Goal: Transaction & Acquisition: Download file/media

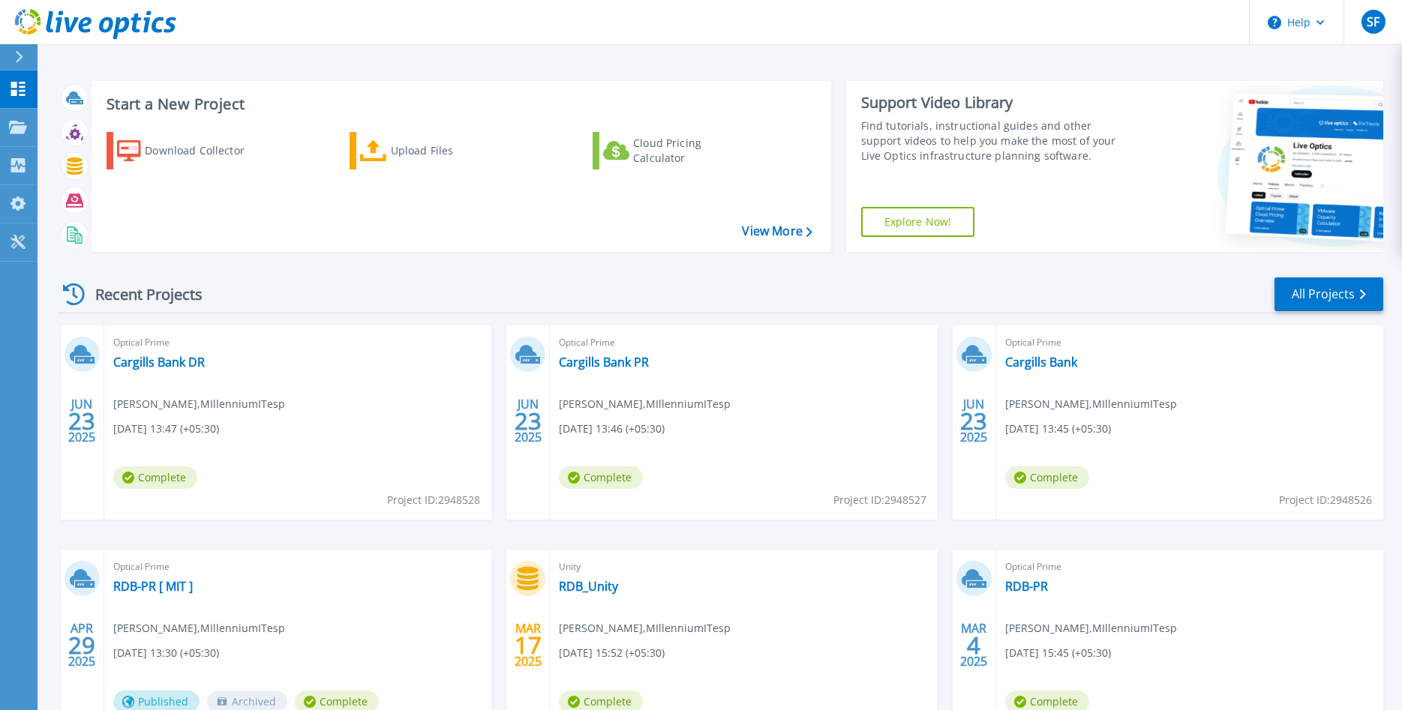
click at [232, 55] on div "Start a New Project Download Collector Upload Files Cloud Pricing Calculator Vi…" at bounding box center [719, 393] width 1364 height 786
click at [210, 154] on div "Download Collector" at bounding box center [205, 151] width 120 height 30
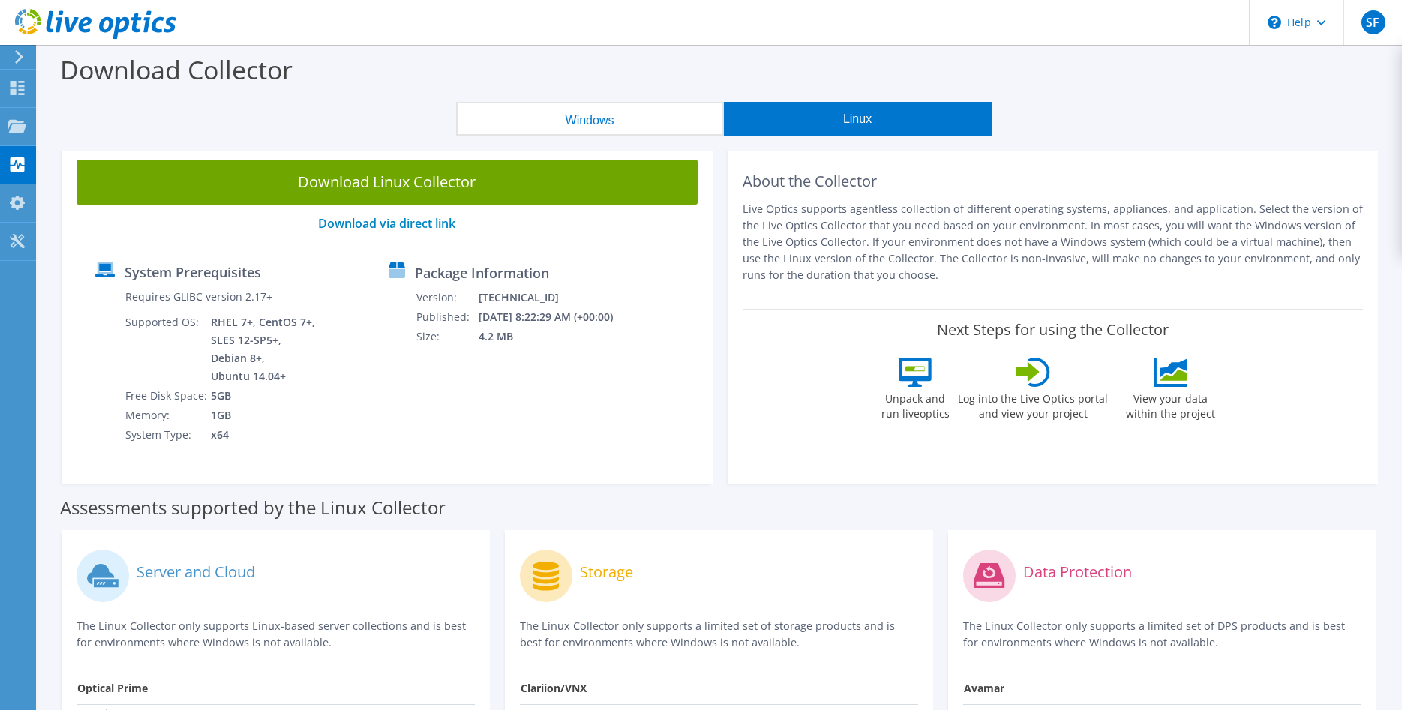
click at [663, 108] on button "Windows" at bounding box center [590, 119] width 268 height 34
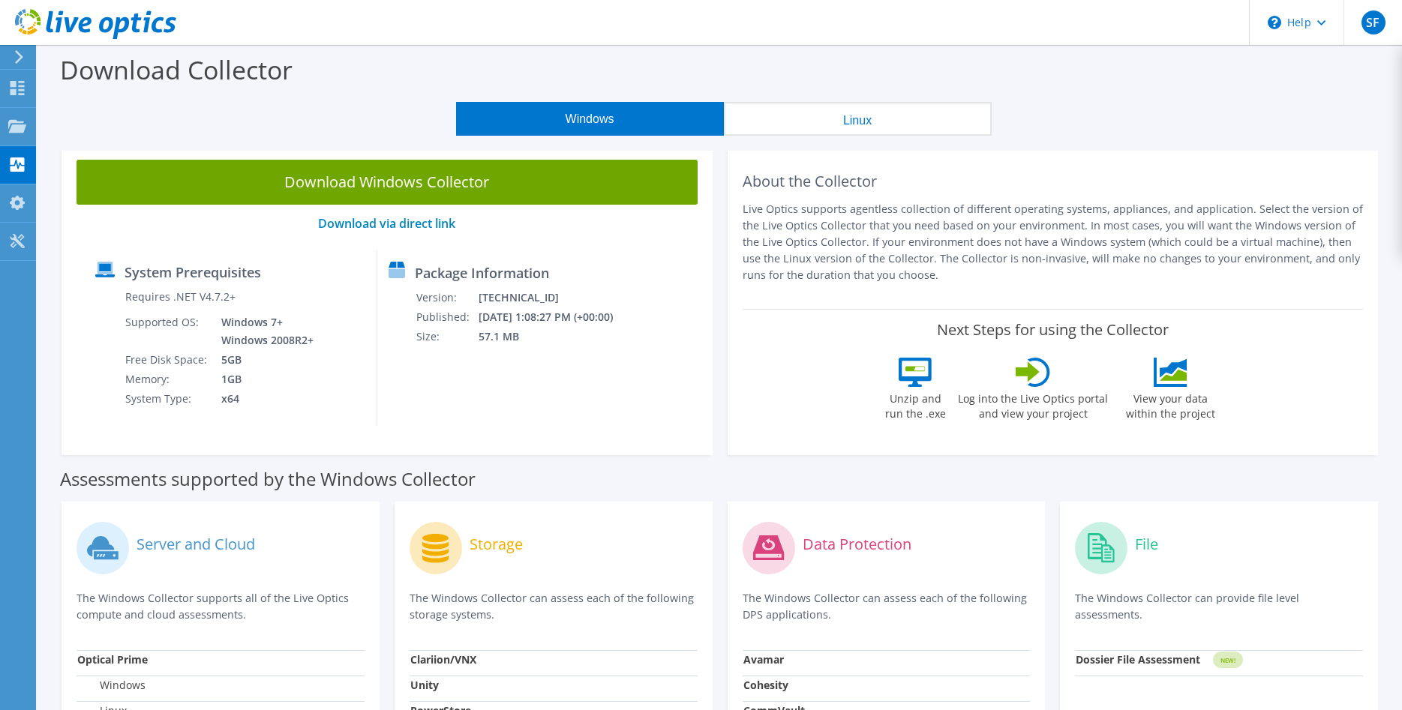
click at [832, 108] on button "Linux" at bounding box center [858, 119] width 268 height 34
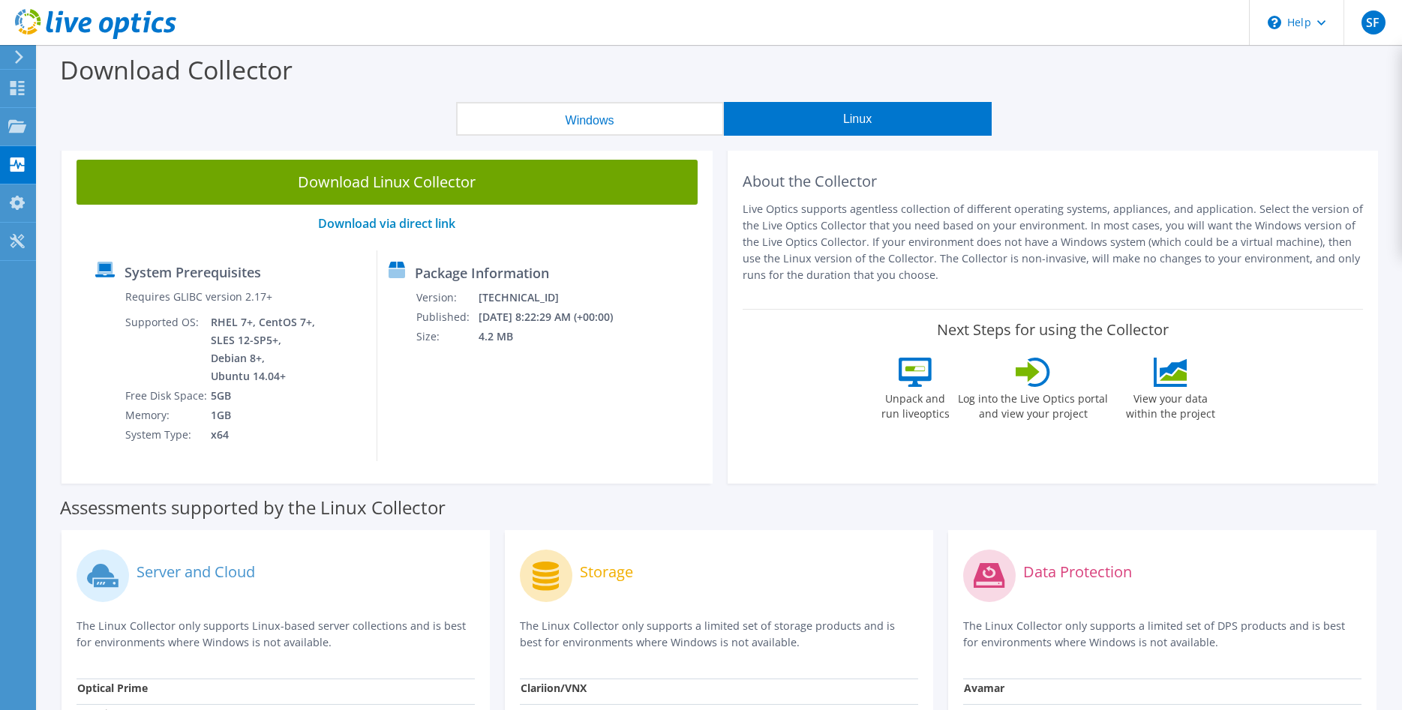
click at [664, 118] on button "Windows" at bounding box center [590, 119] width 268 height 34
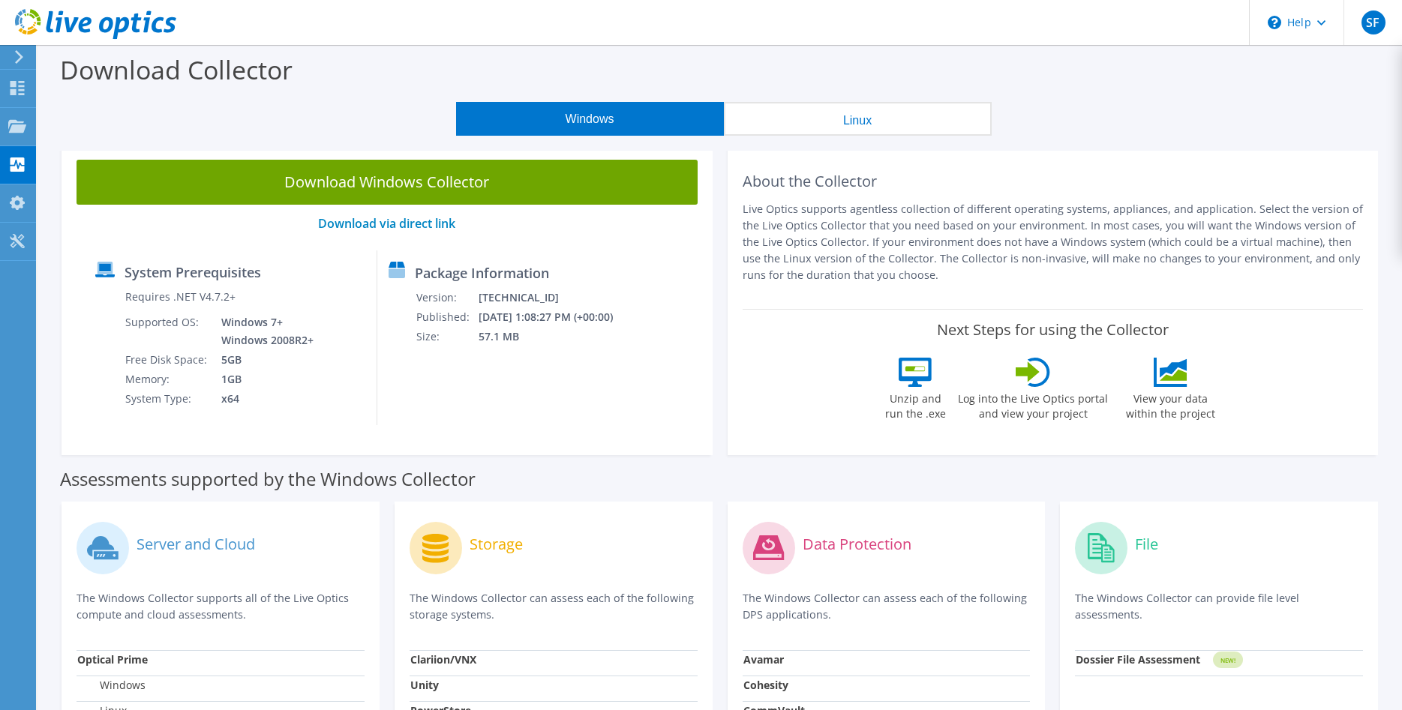
click at [830, 112] on button "Linux" at bounding box center [858, 119] width 268 height 34
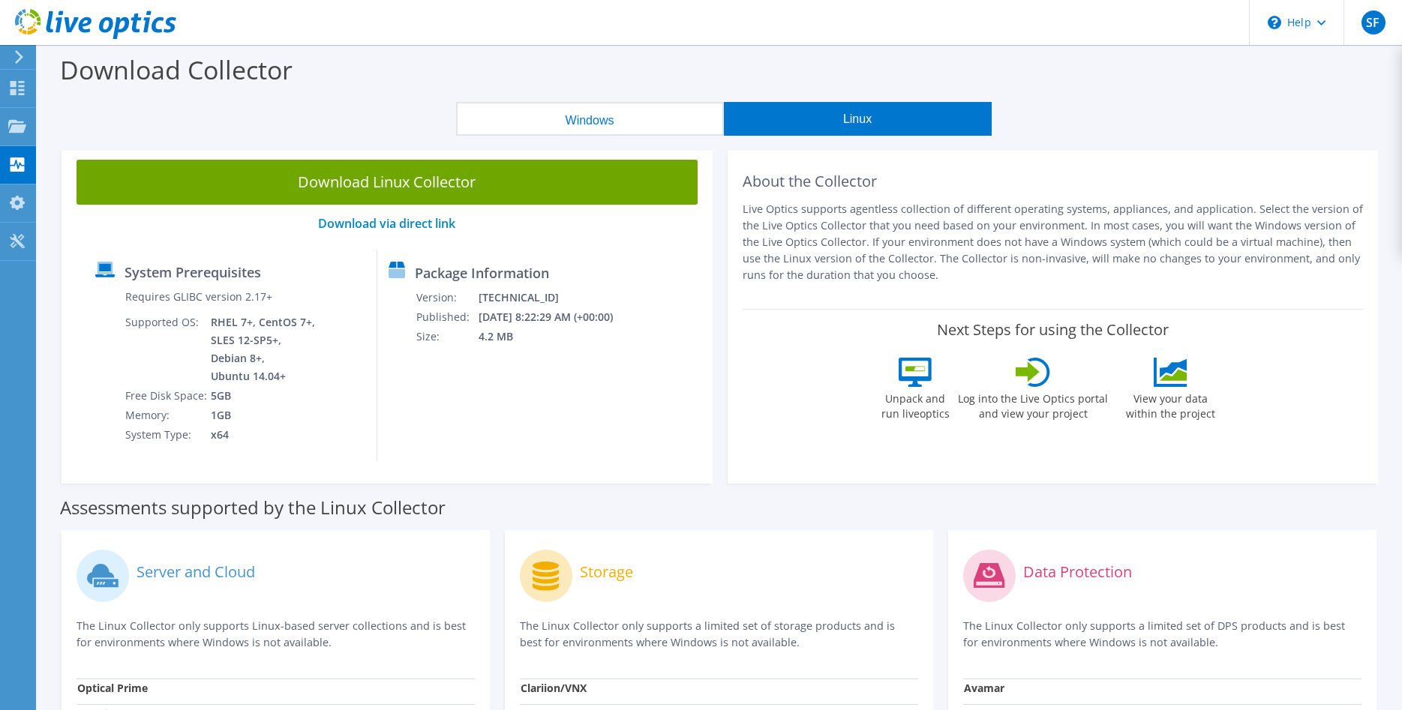
click at [668, 106] on button "Windows" at bounding box center [590, 119] width 268 height 34
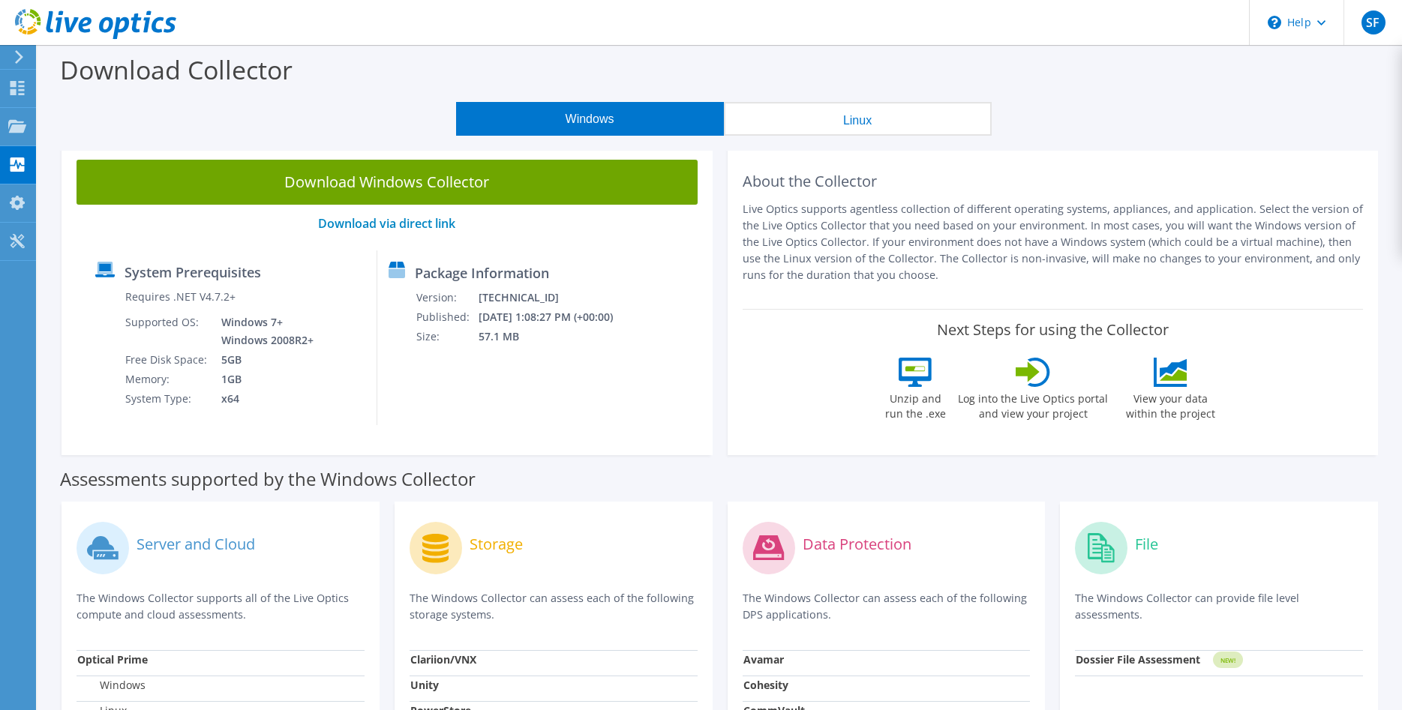
click at [682, 76] on div "Download Collector" at bounding box center [719, 73] width 1349 height 57
drag, startPoint x: 238, startPoint y: 398, endPoint x: 239, endPoint y: 408, distance: 9.8
click at [239, 408] on td "x64" at bounding box center [263, 398] width 106 height 19
drag, startPoint x: 248, startPoint y: 410, endPoint x: 270, endPoint y: 393, distance: 27.8
click at [269, 393] on div "System Prerequisites Requires .NET V4.7.2+ Supported OS: Windows 7+ Windows 200…" at bounding box center [230, 337] width 293 height 175
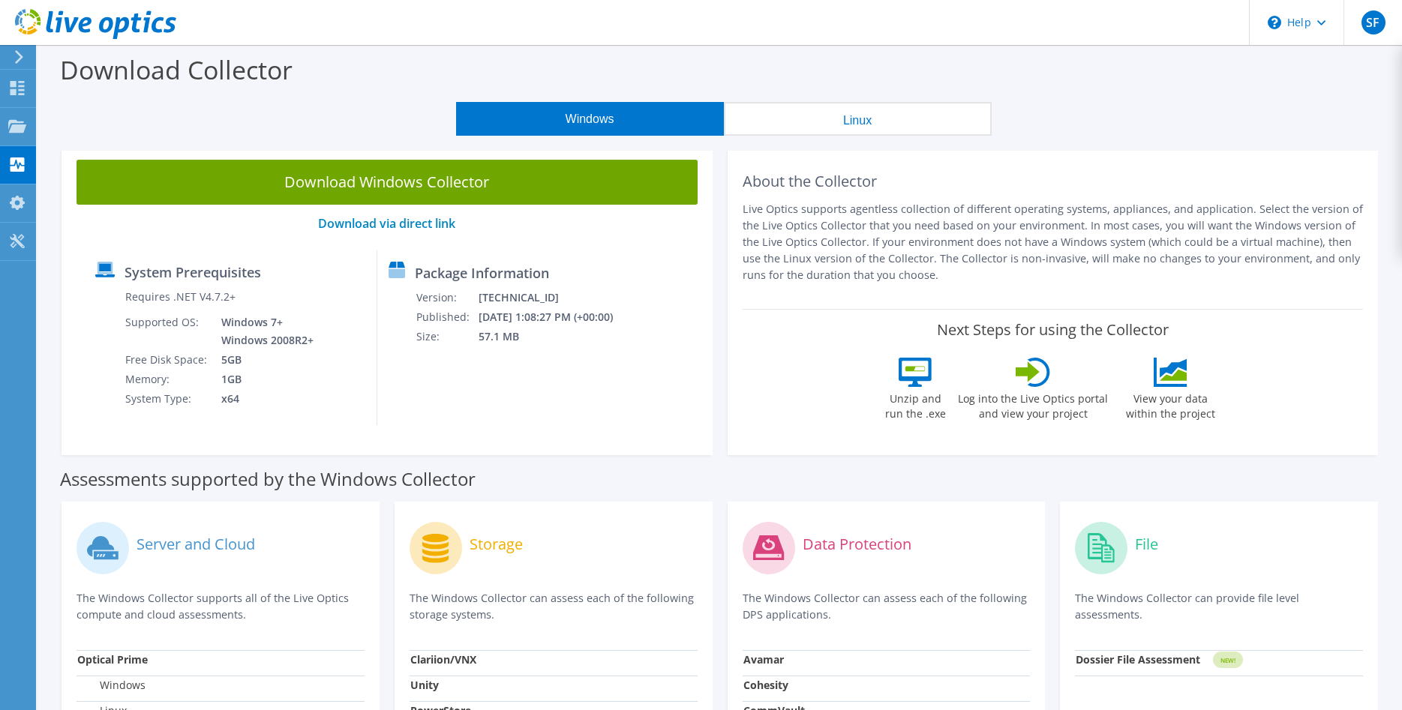
click at [814, 118] on button "Linux" at bounding box center [858, 119] width 268 height 34
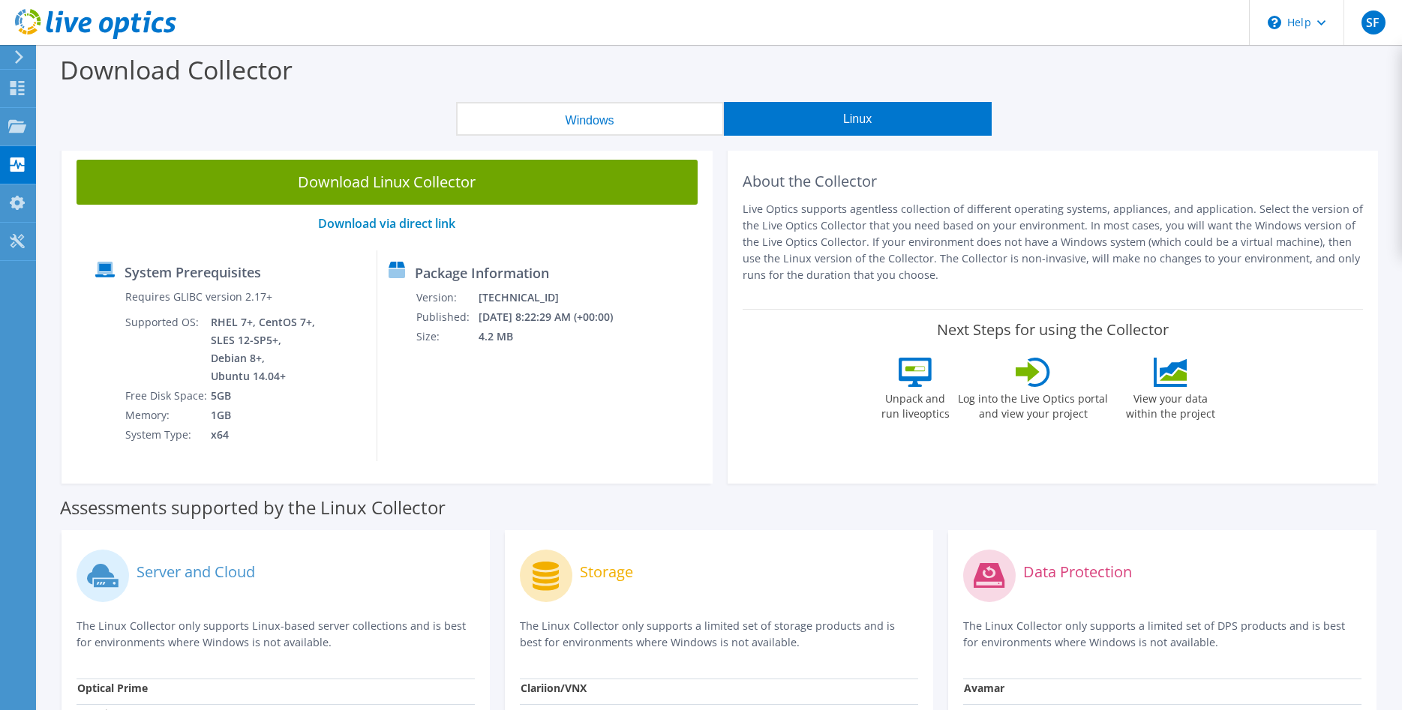
click at [680, 112] on button "Windows" at bounding box center [590, 119] width 268 height 34
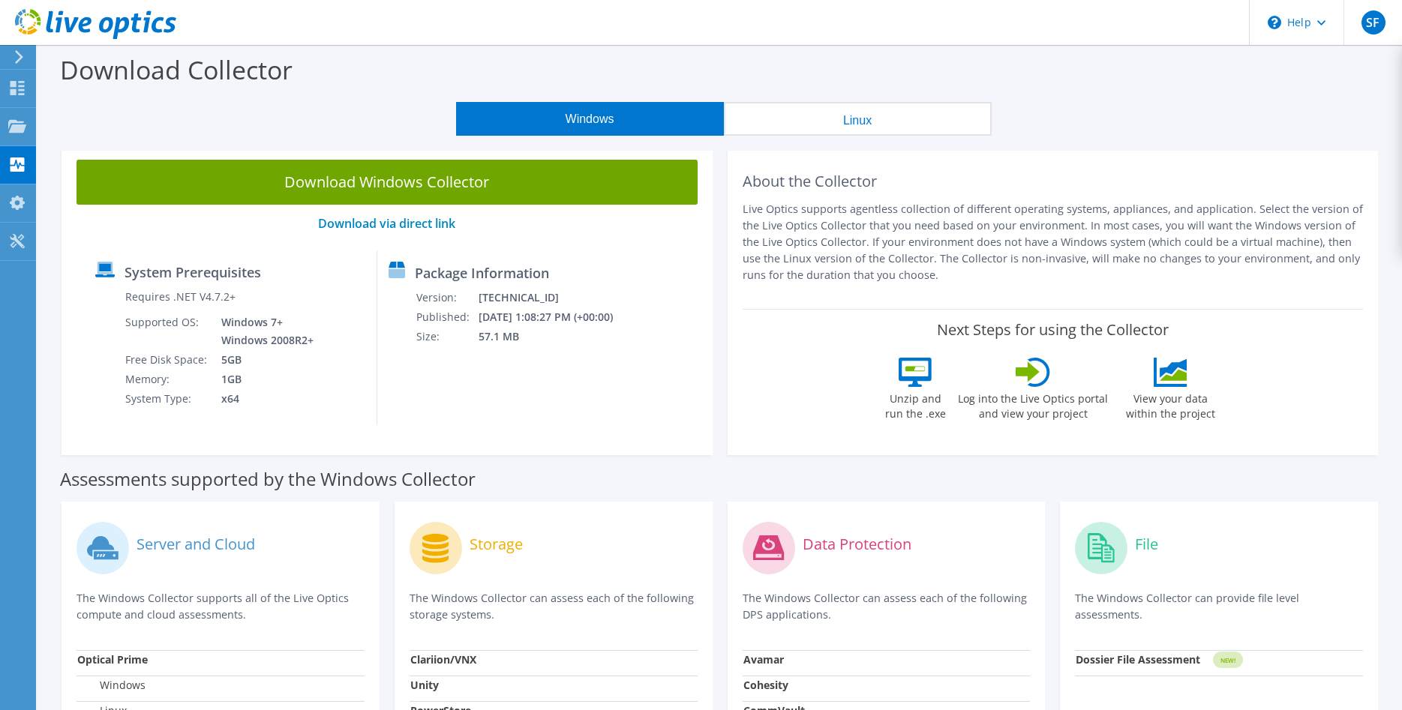
click at [868, 124] on button "Linux" at bounding box center [858, 119] width 268 height 34
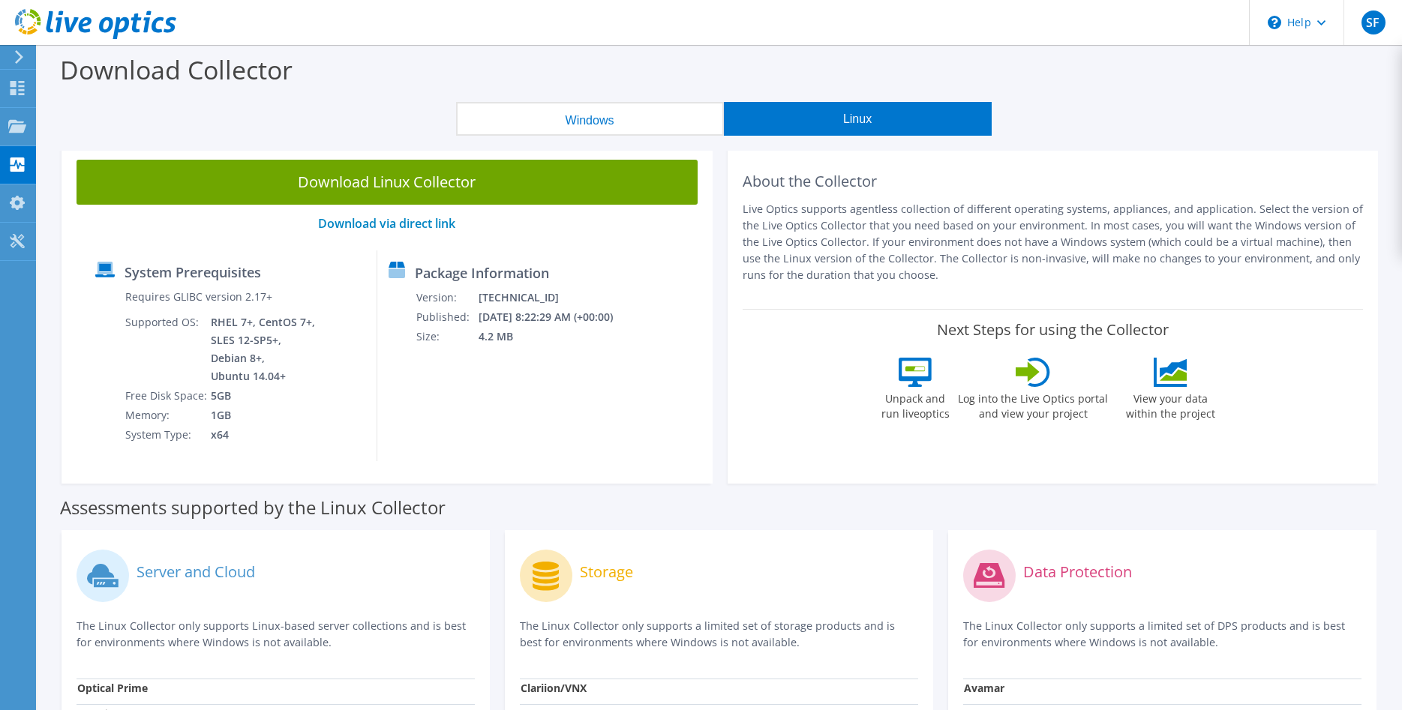
click at [679, 119] on button "Windows" at bounding box center [590, 119] width 268 height 34
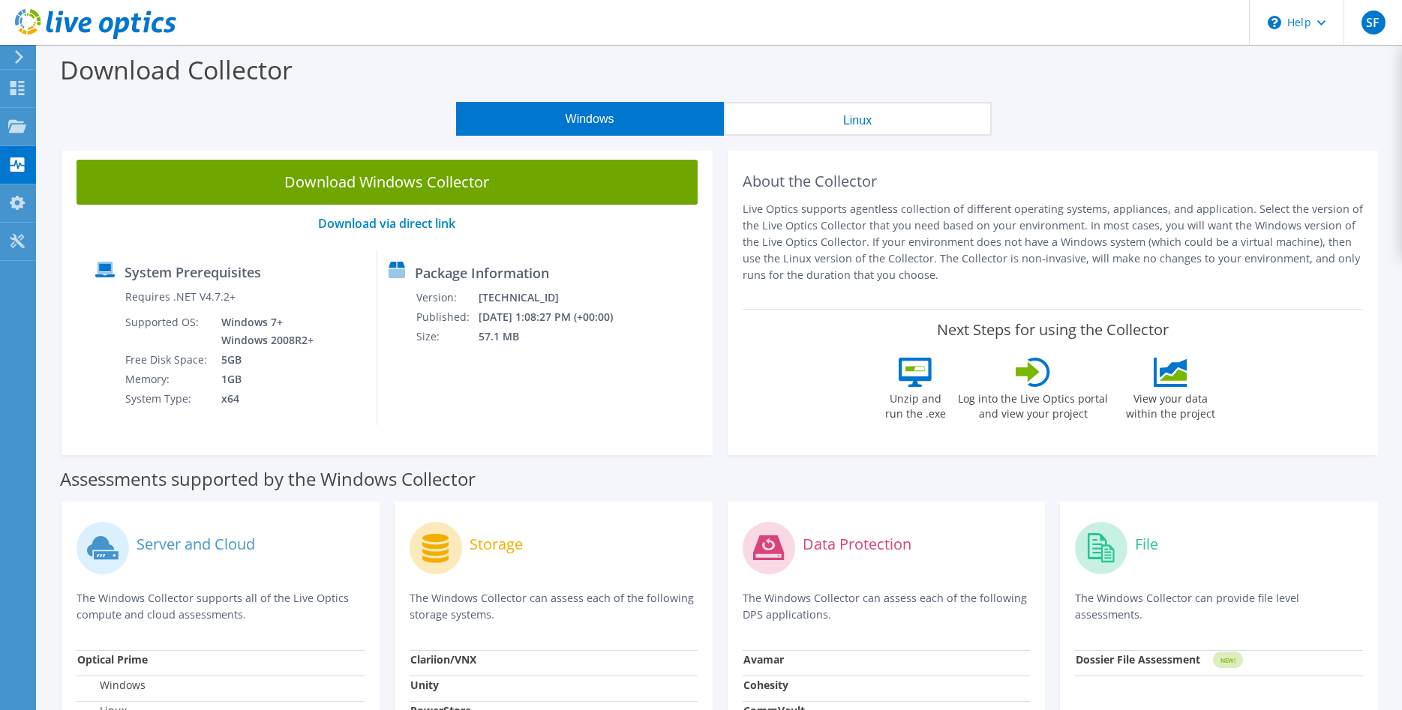
click at [823, 131] on button "Linux" at bounding box center [858, 119] width 268 height 34
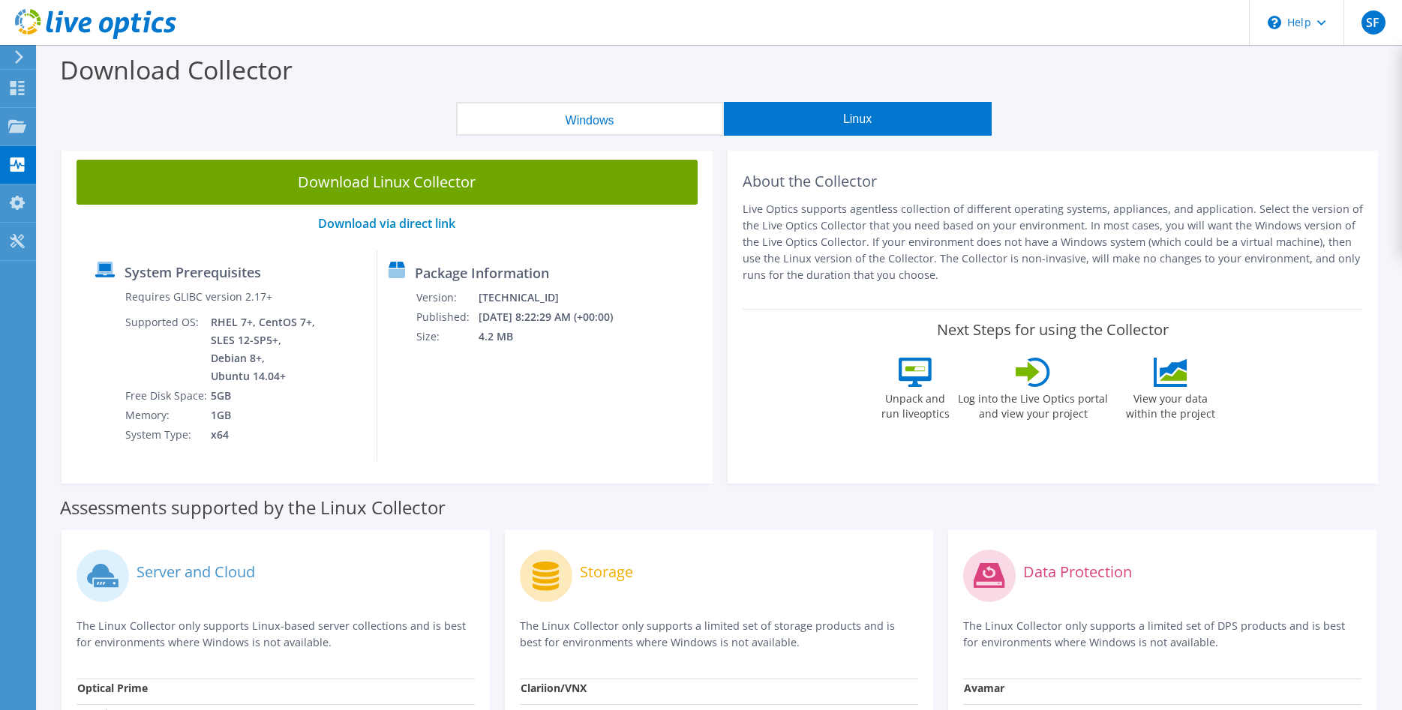
click at [620, 118] on button "Windows" at bounding box center [590, 119] width 268 height 34
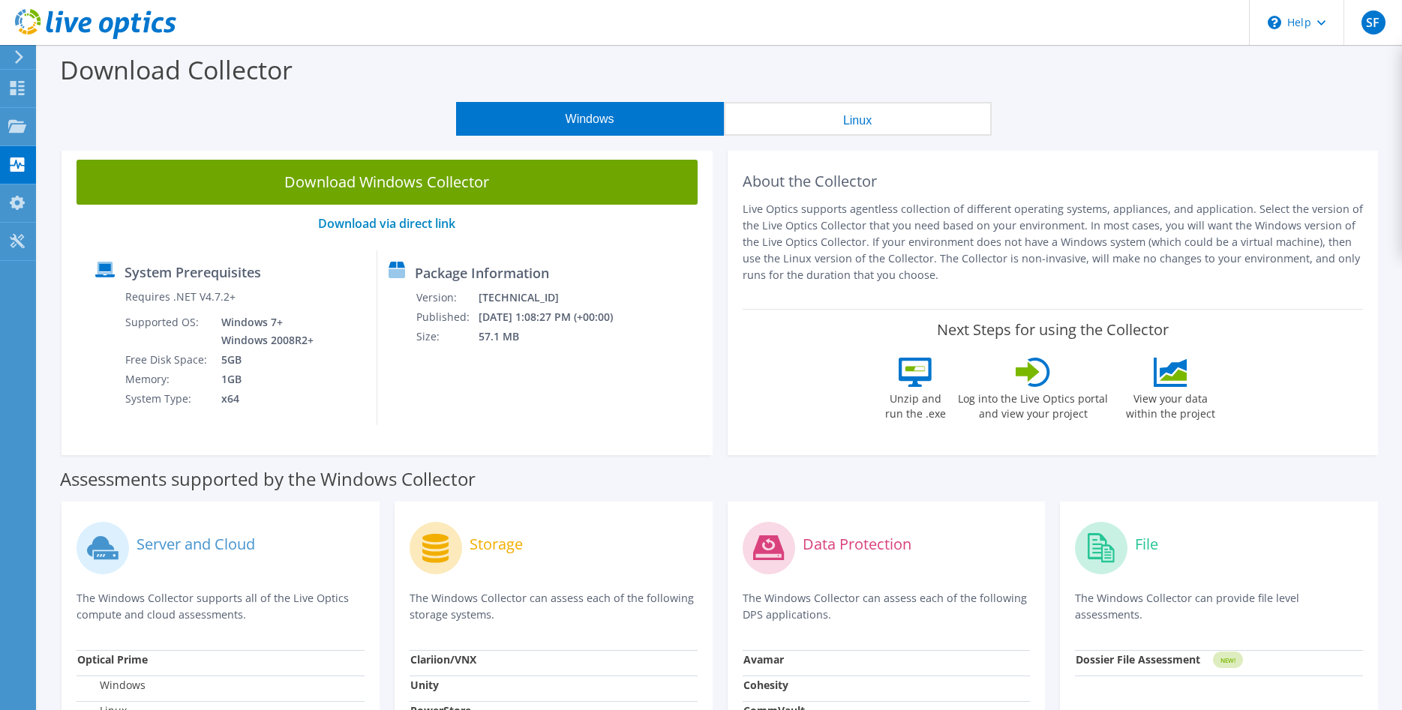
click at [870, 109] on button "Linux" at bounding box center [858, 119] width 268 height 34
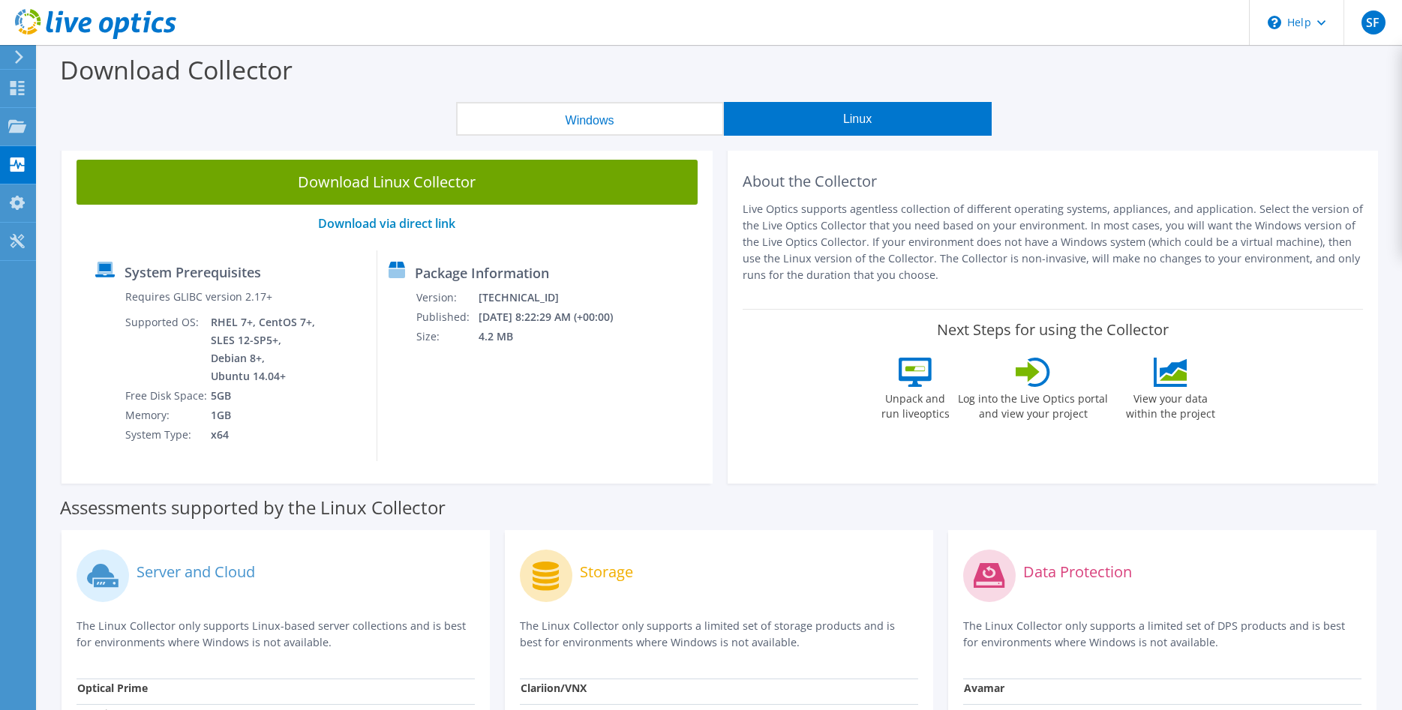
click at [699, 121] on button "Windows" at bounding box center [590, 119] width 268 height 34
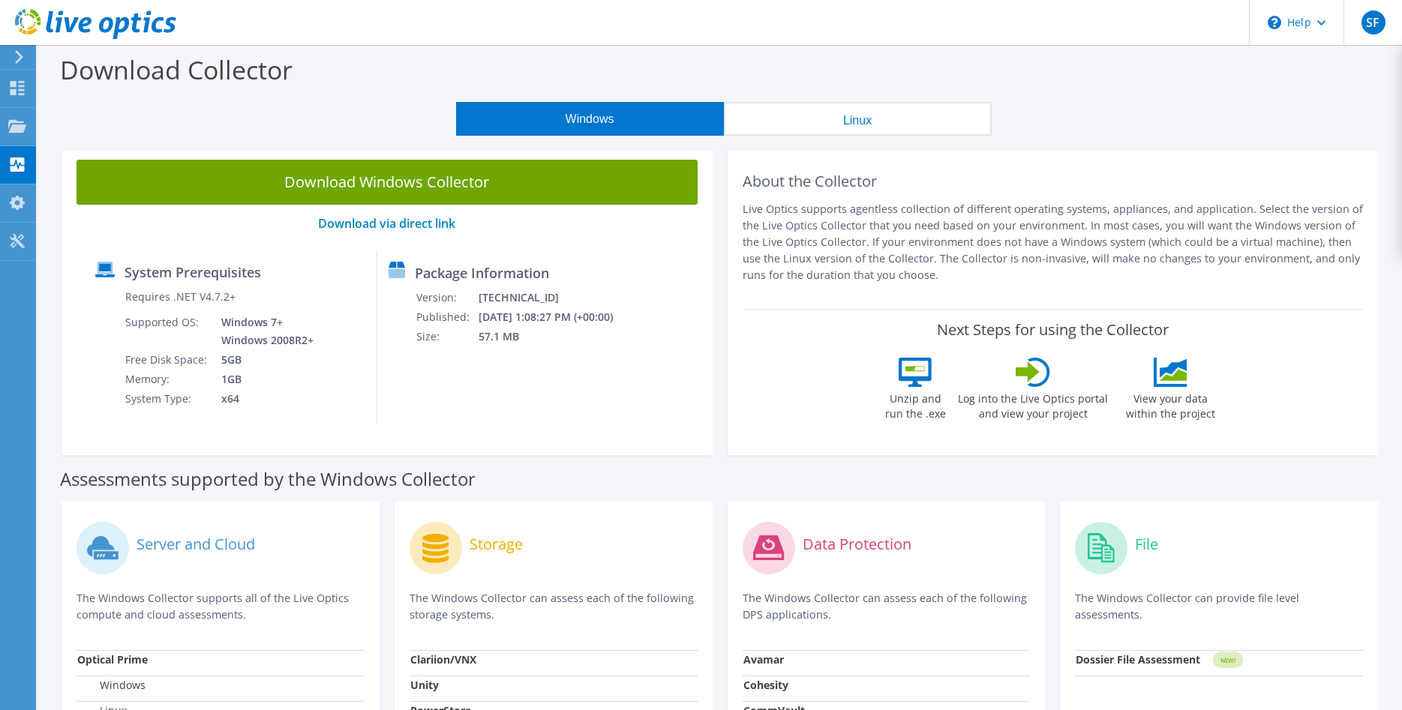
click at [861, 116] on button "Linux" at bounding box center [858, 119] width 268 height 34
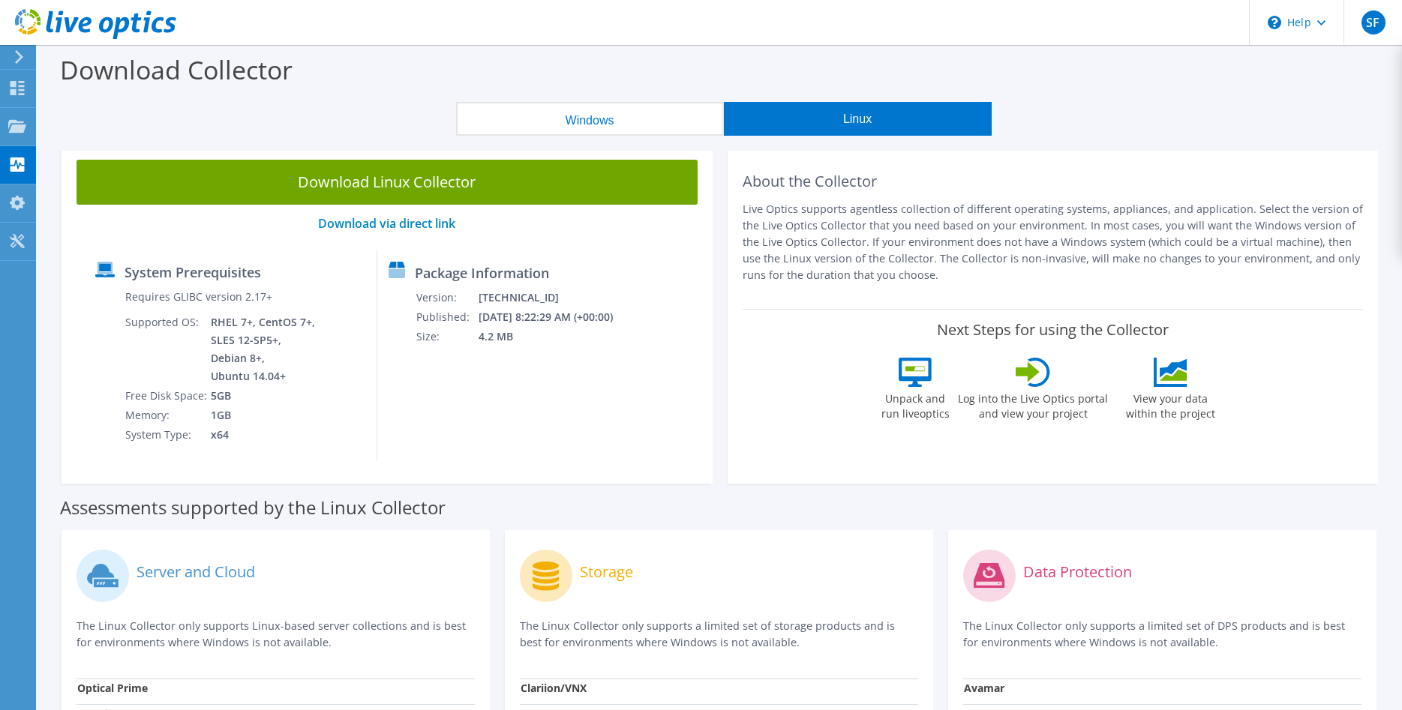
click at [678, 112] on button "Windows" at bounding box center [590, 119] width 268 height 34
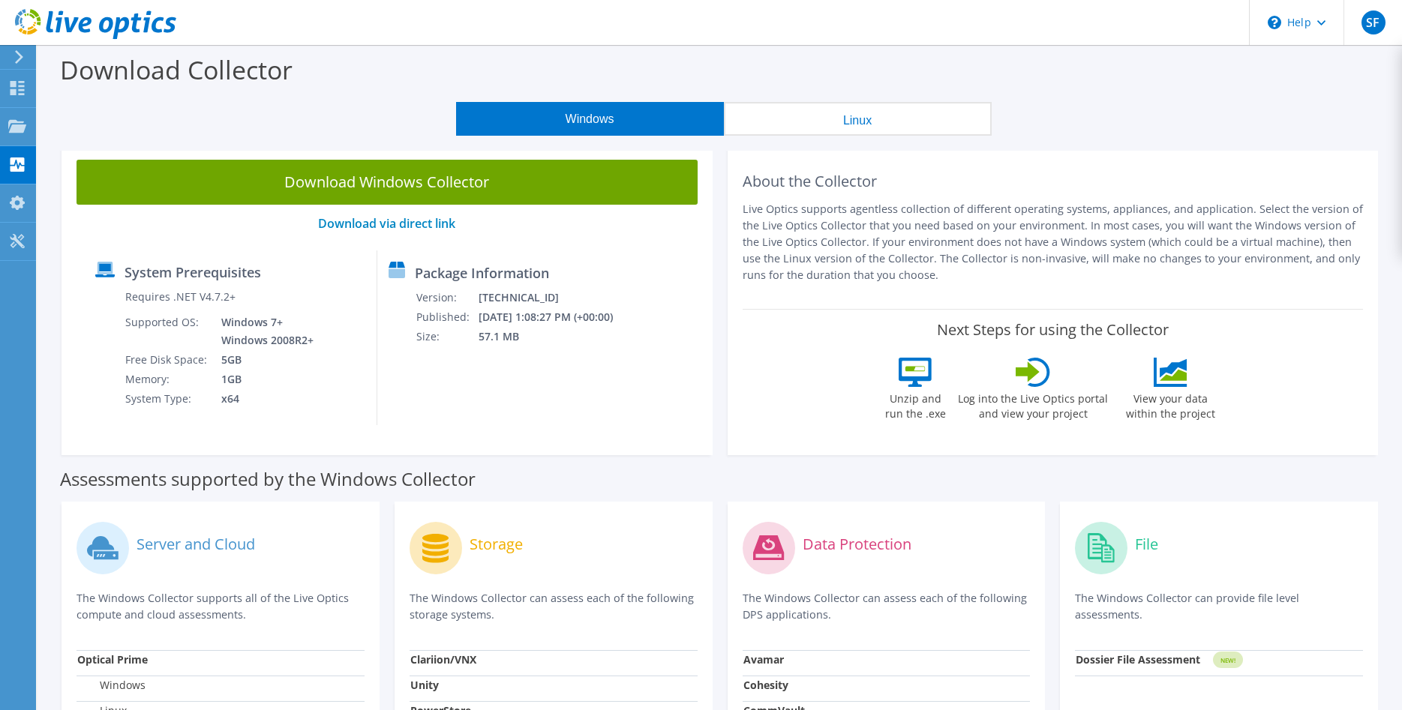
click at [898, 94] on div "Download Collector" at bounding box center [719, 73] width 1349 height 57
click at [877, 115] on button "Linux" at bounding box center [858, 119] width 268 height 34
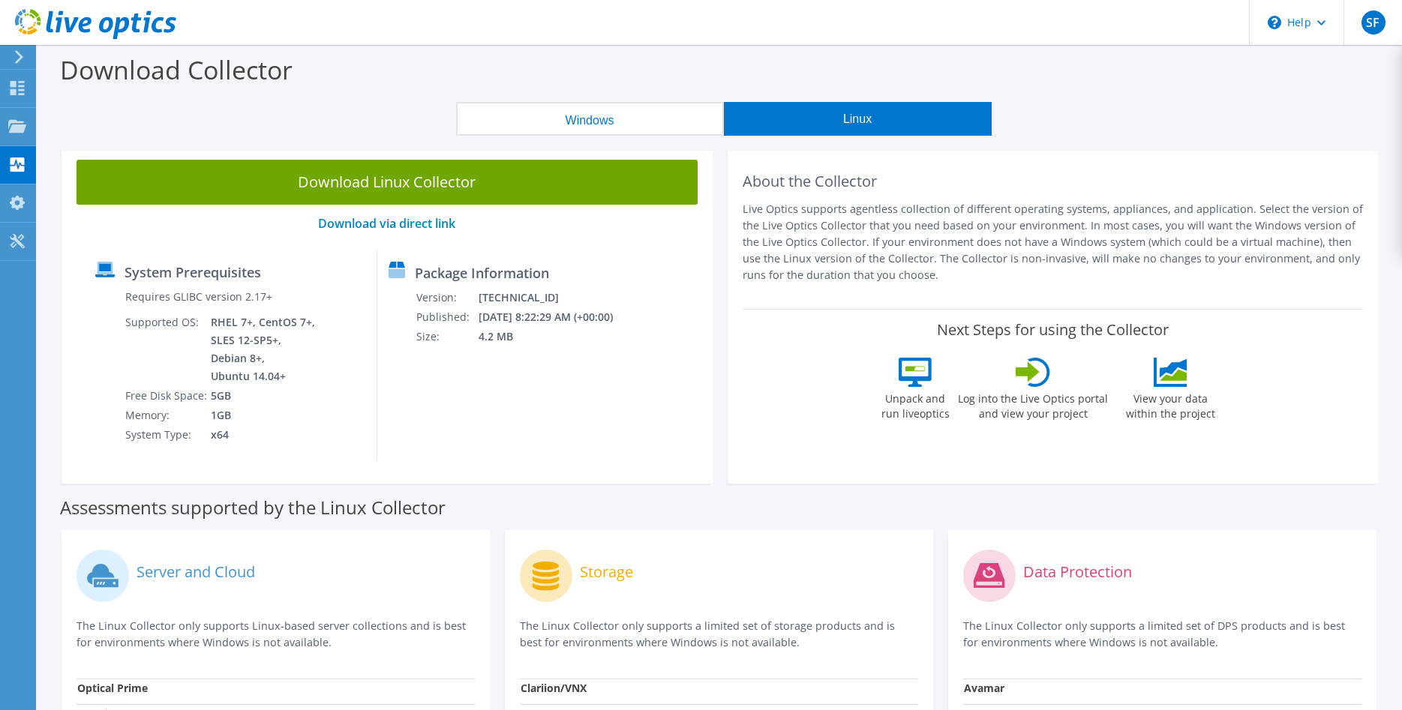
click at [643, 120] on button "Windows" at bounding box center [590, 119] width 268 height 34
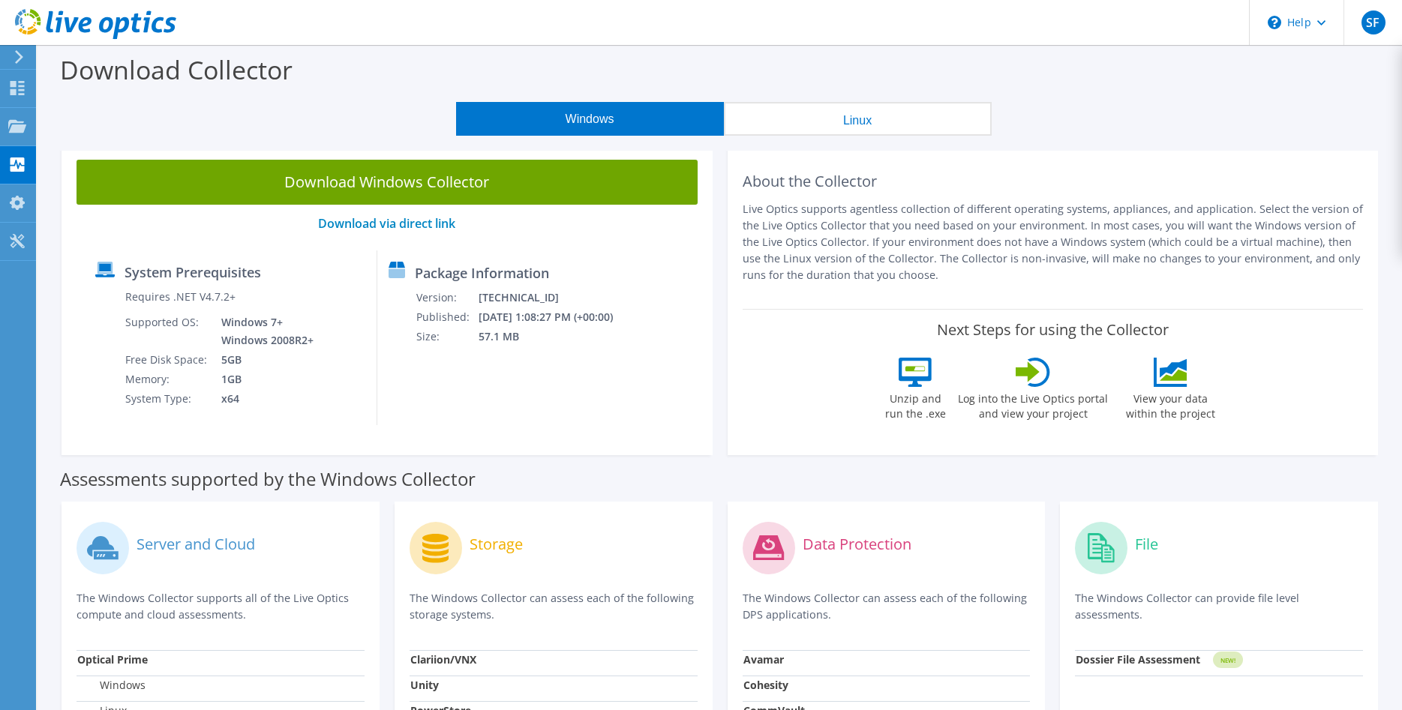
click at [835, 115] on button "Linux" at bounding box center [858, 119] width 268 height 34
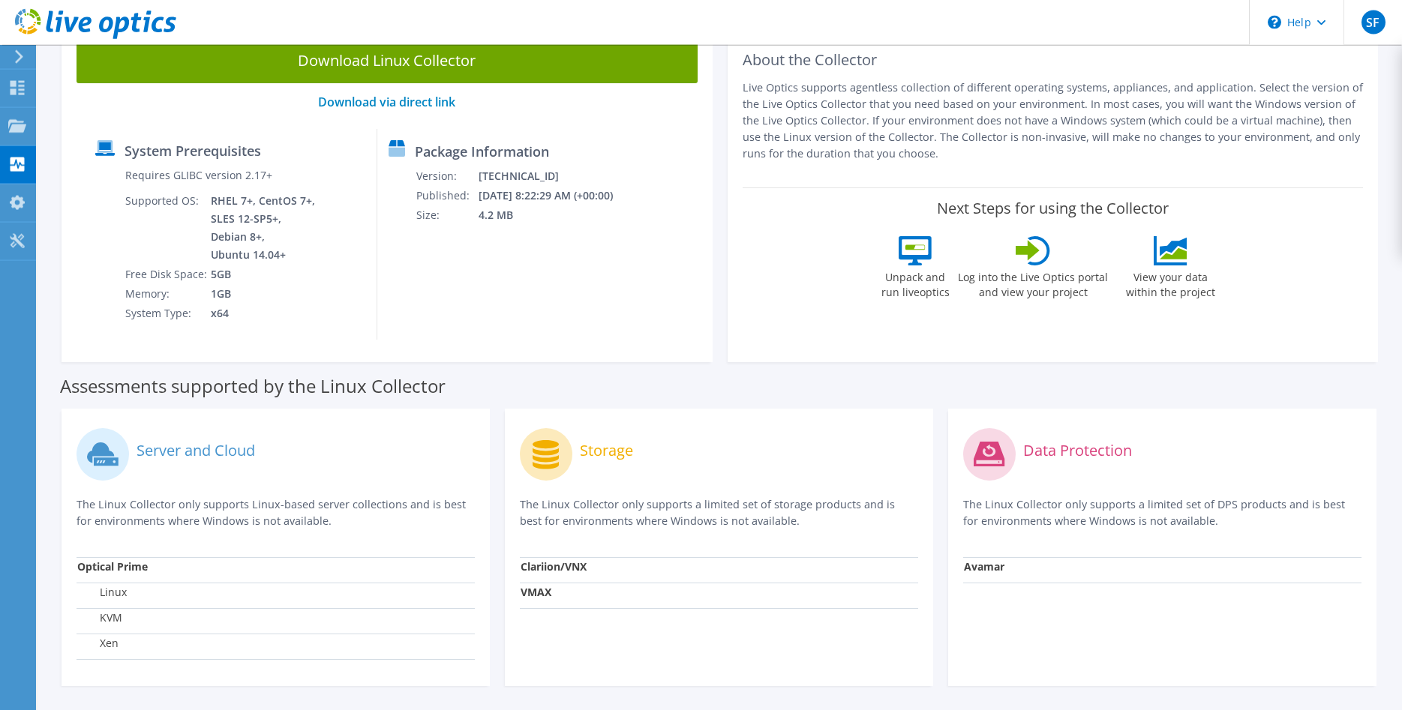
scroll to position [76, 0]
